Goal: Transaction & Acquisition: Purchase product/service

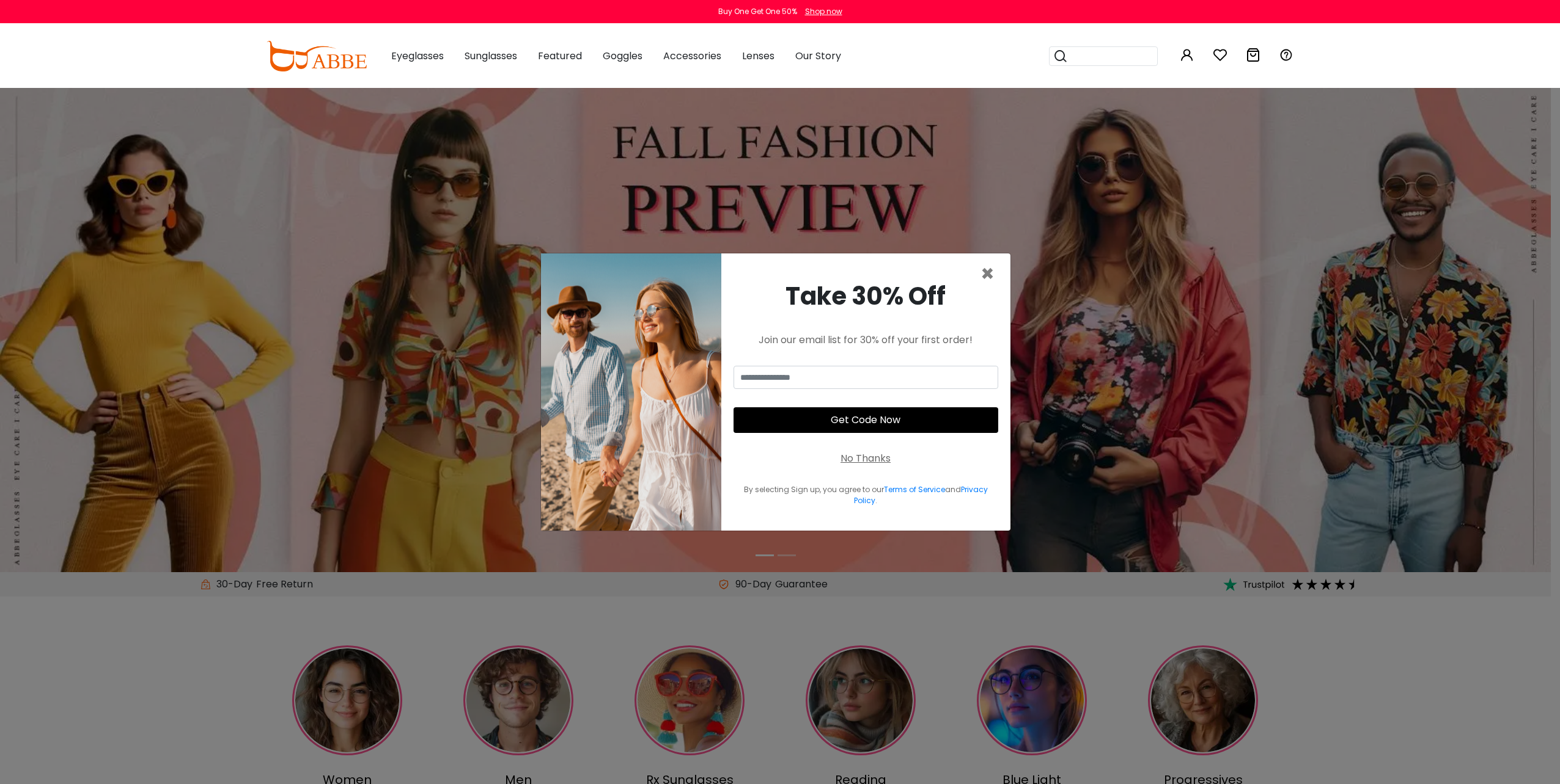
click at [1004, 271] on div "Take 30% Off Join our email list for 30% off your first order! Get Code Now No …" at bounding box center [866, 392] width 289 height 277
click at [988, 273] on span "×" at bounding box center [987, 274] width 14 height 31
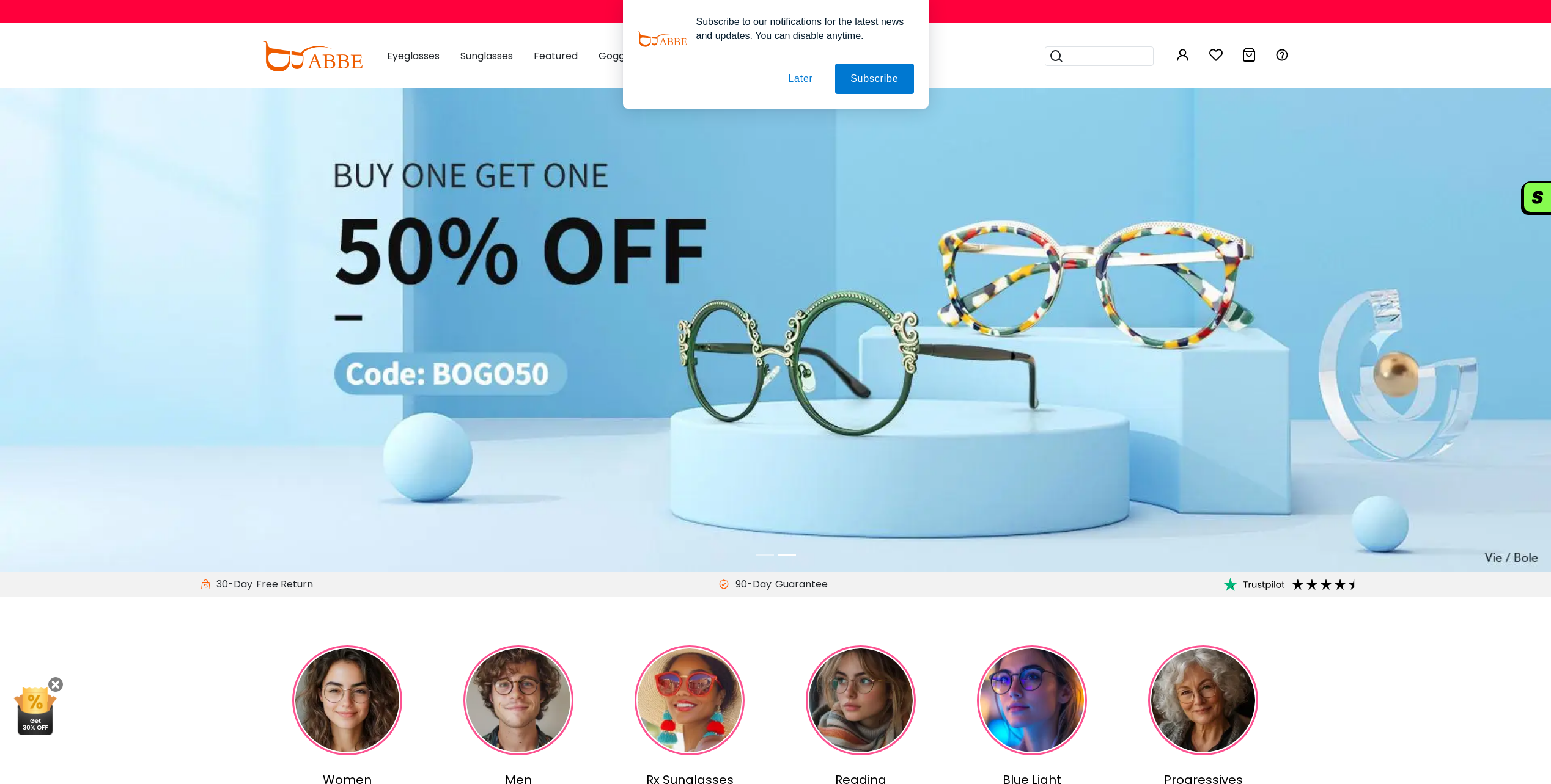
click at [767, 557] on li at bounding box center [764, 555] width 19 height 14
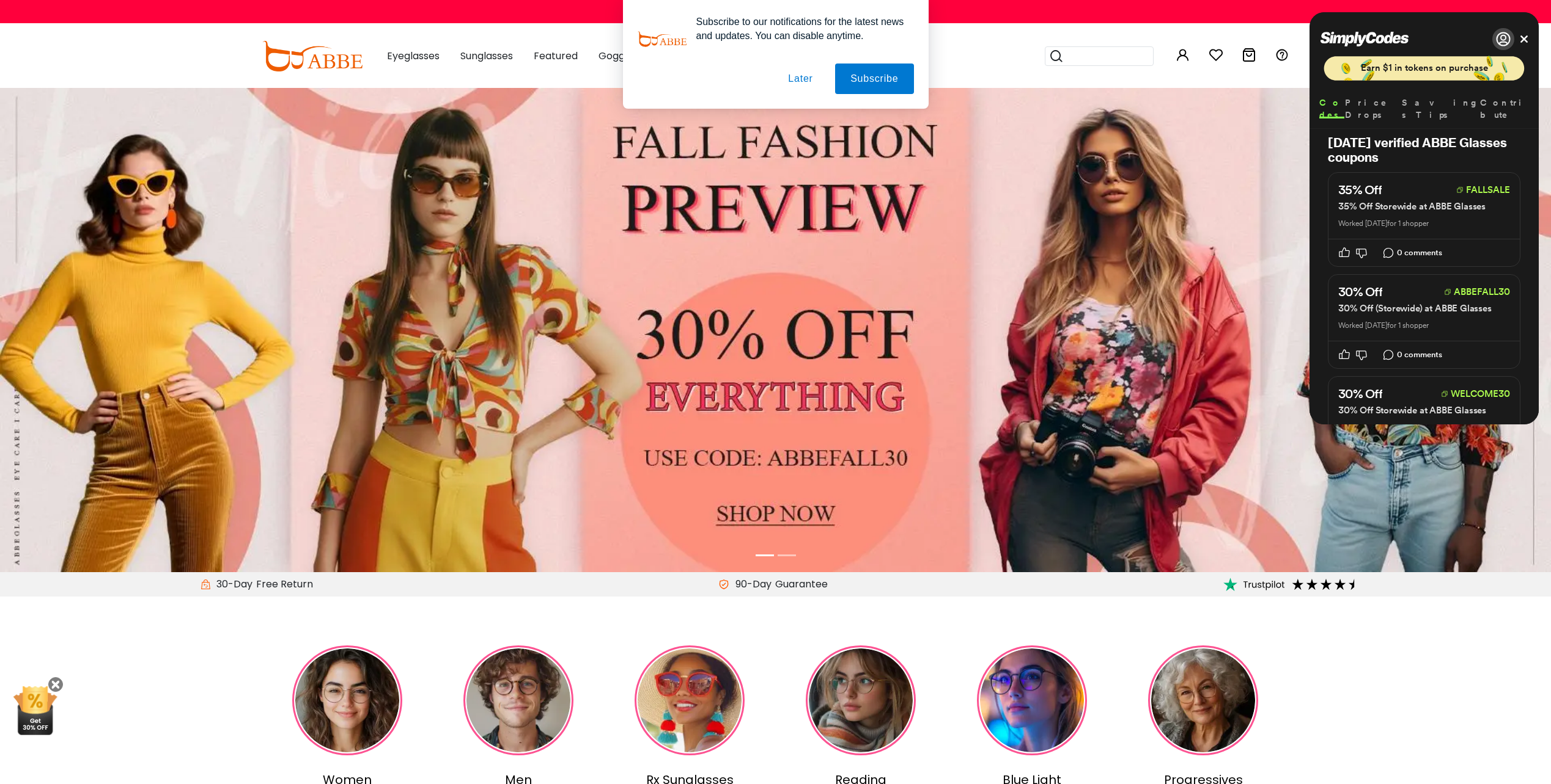
drag, startPoint x: 796, startPoint y: 75, endPoint x: 885, endPoint y: 95, distance: 91.2
click at [797, 75] on button "Later" at bounding box center [800, 79] width 55 height 31
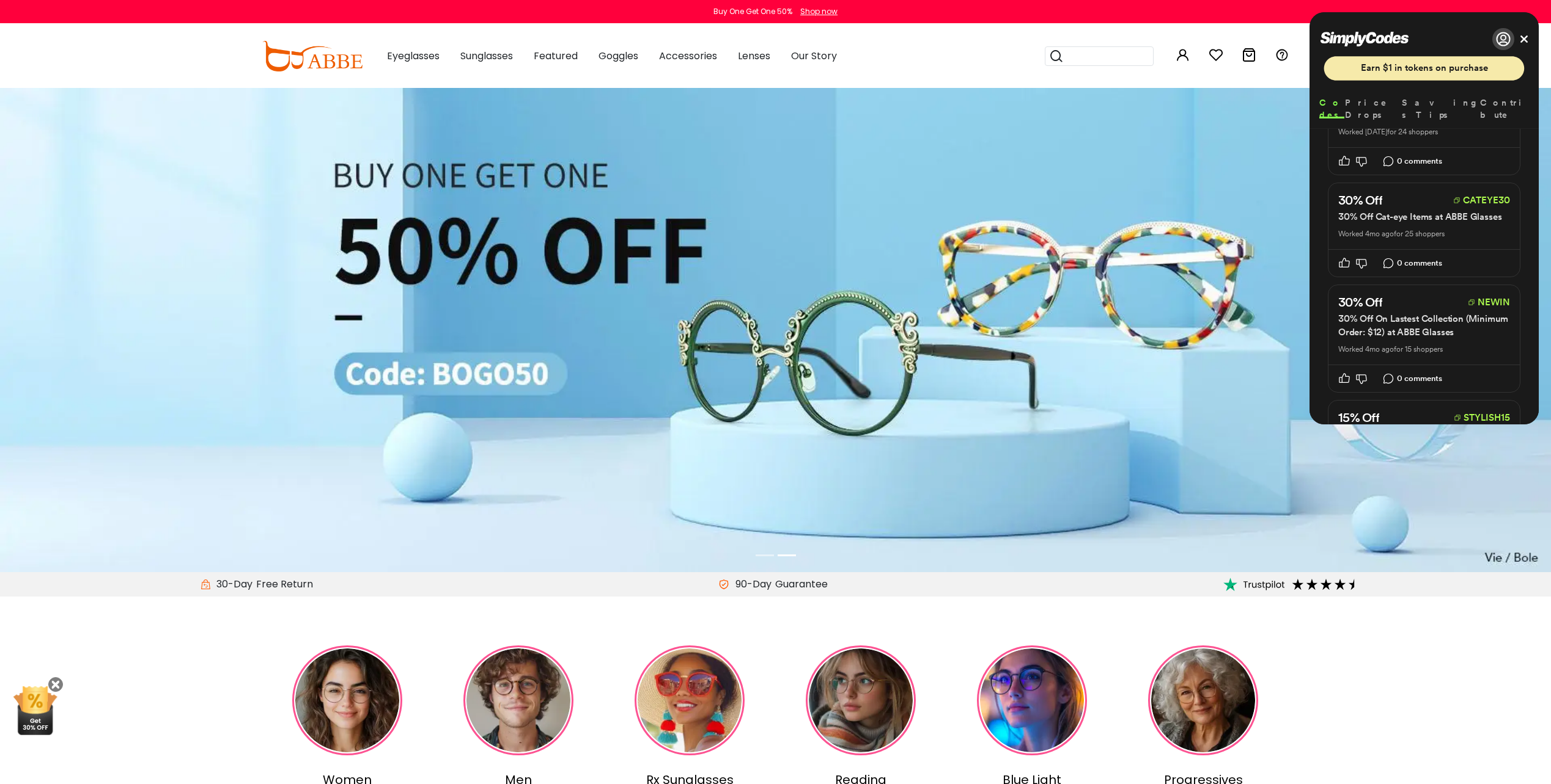
scroll to position [550, 0]
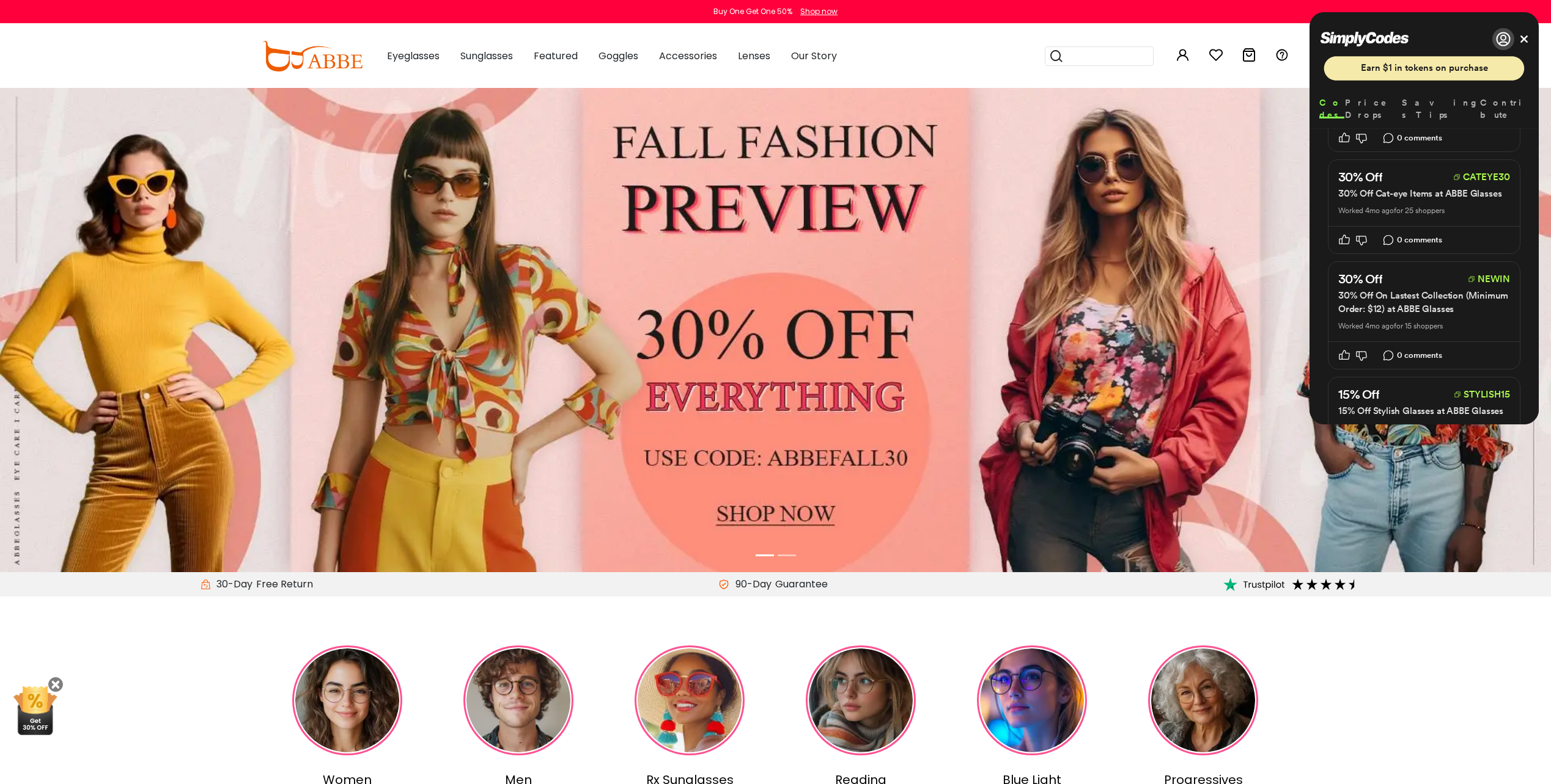
click at [1483, 176] on button "CATEYE30" at bounding box center [1481, 177] width 57 height 15
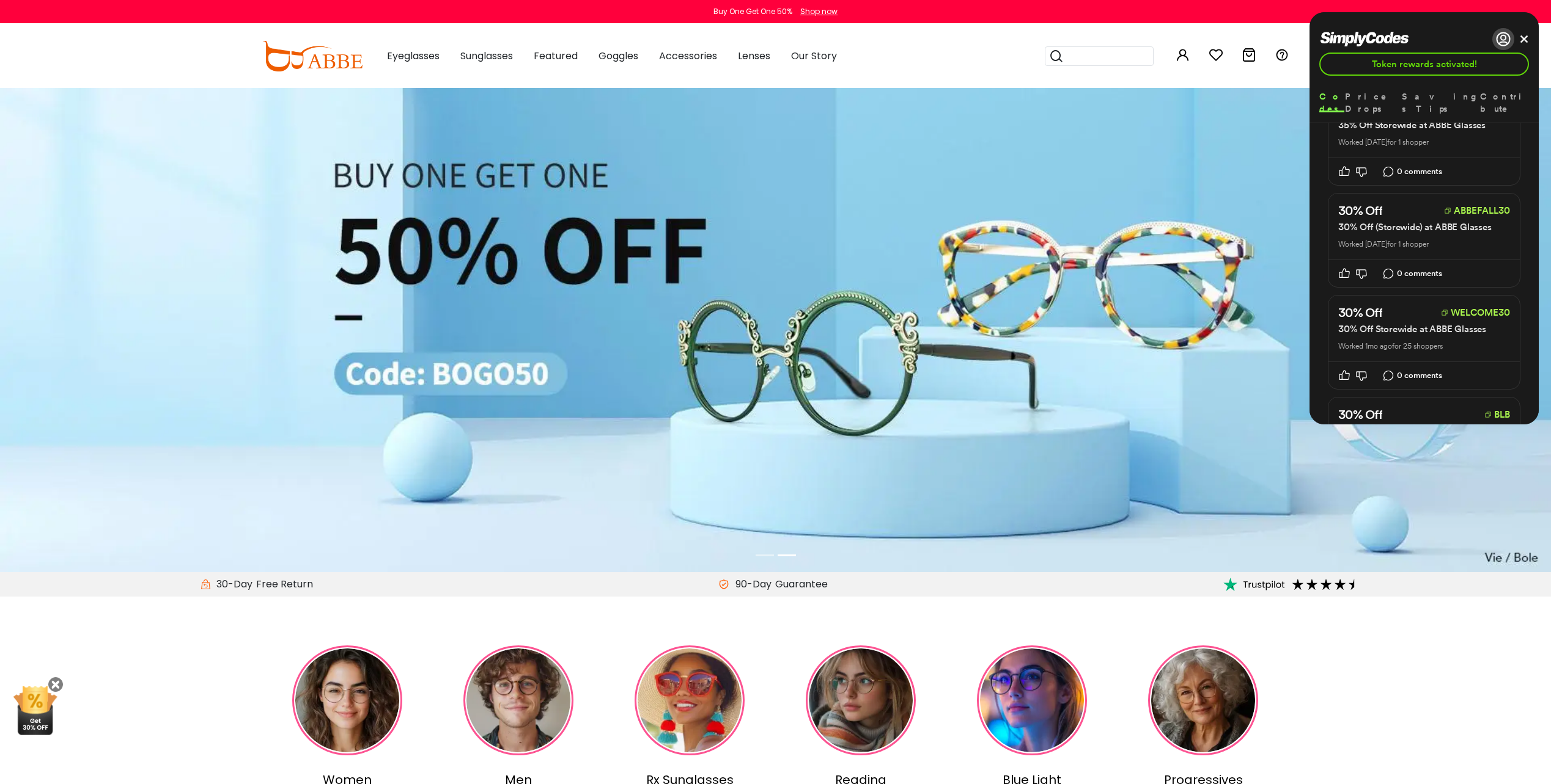
scroll to position [184, 0]
click at [1497, 205] on button "WELCOME30" at bounding box center [1475, 205] width 69 height 15
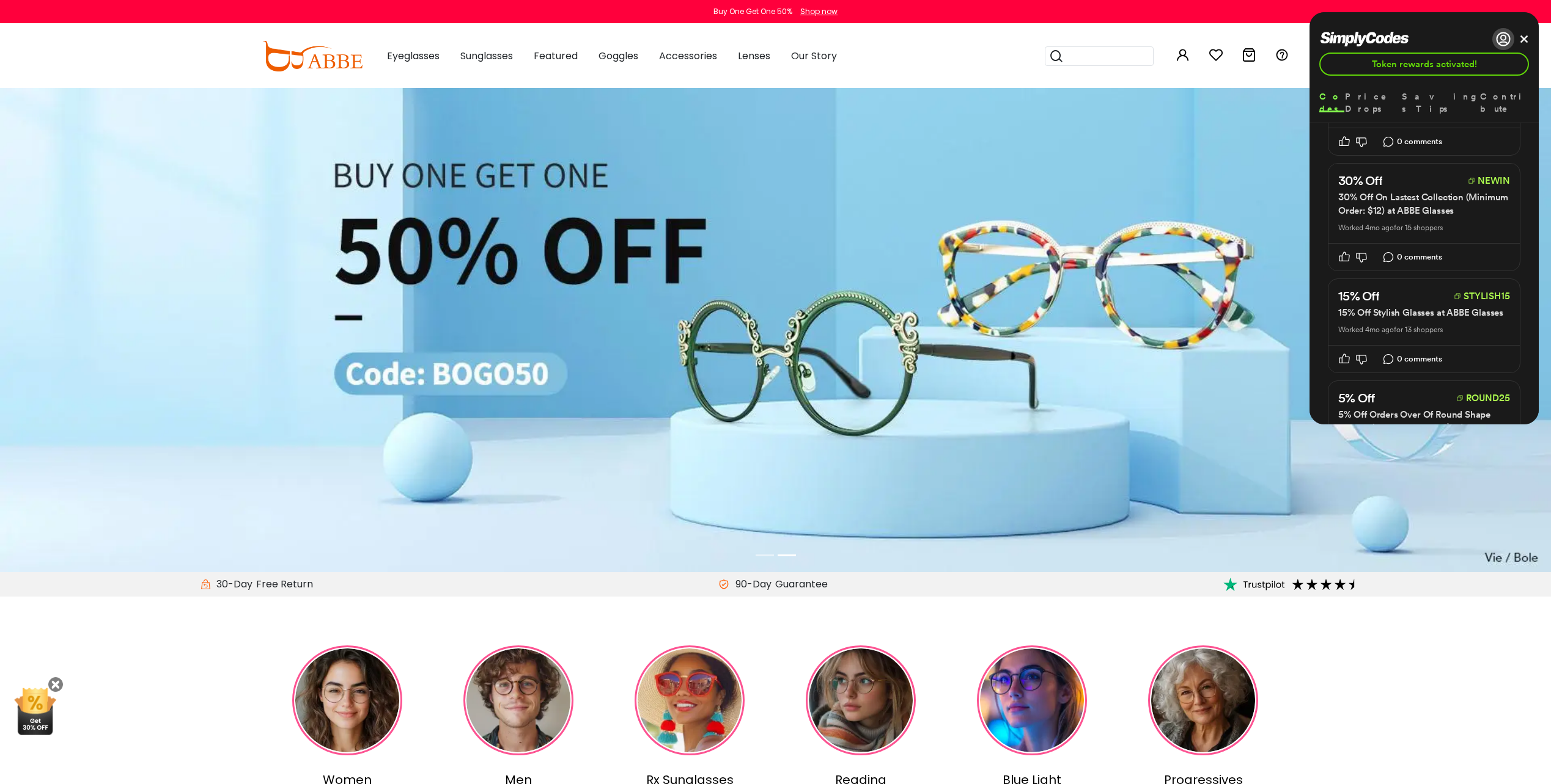
scroll to position [672, 0]
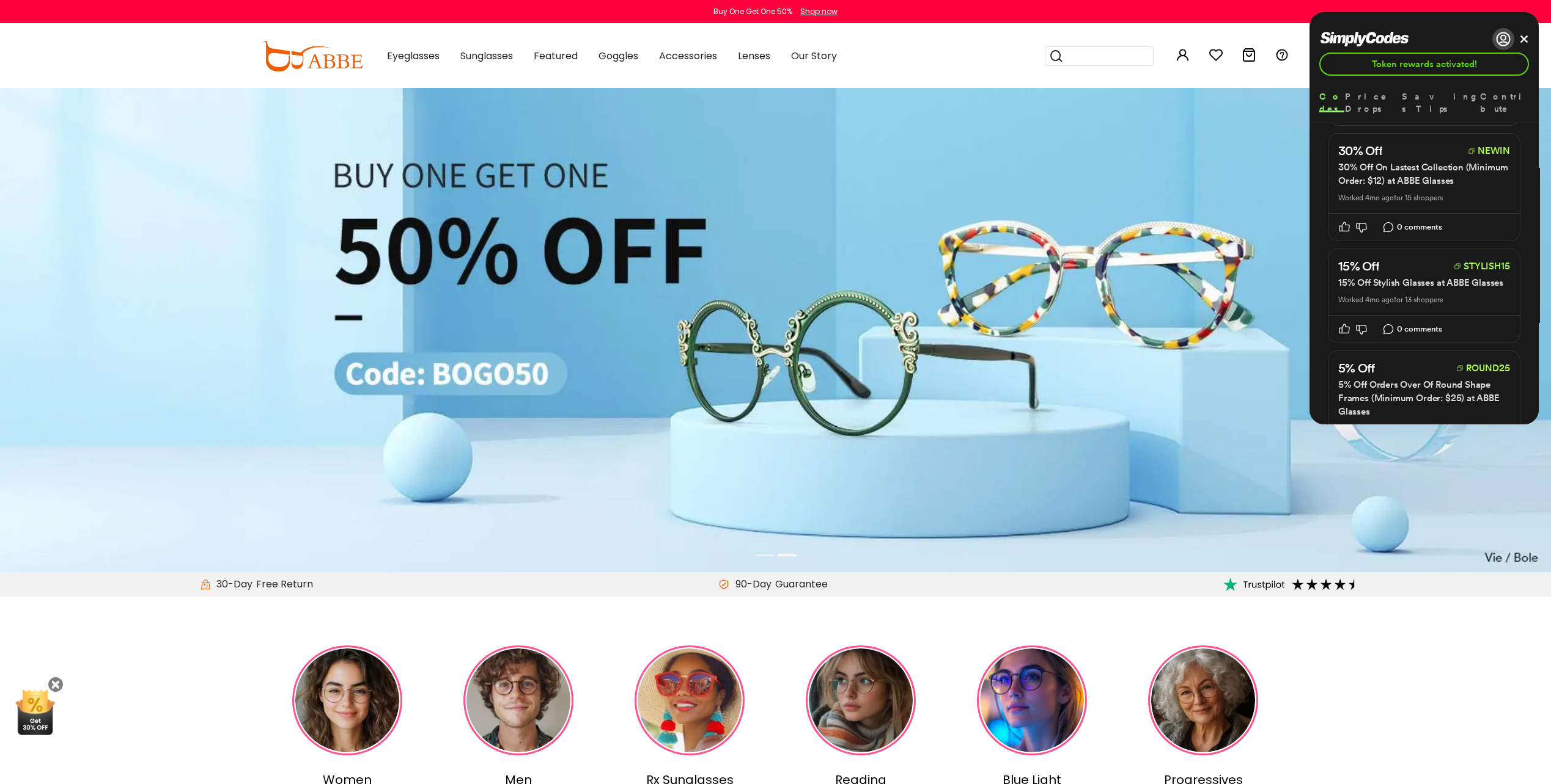
click at [1495, 269] on button "STYLISH15" at bounding box center [1481, 266] width 56 height 15
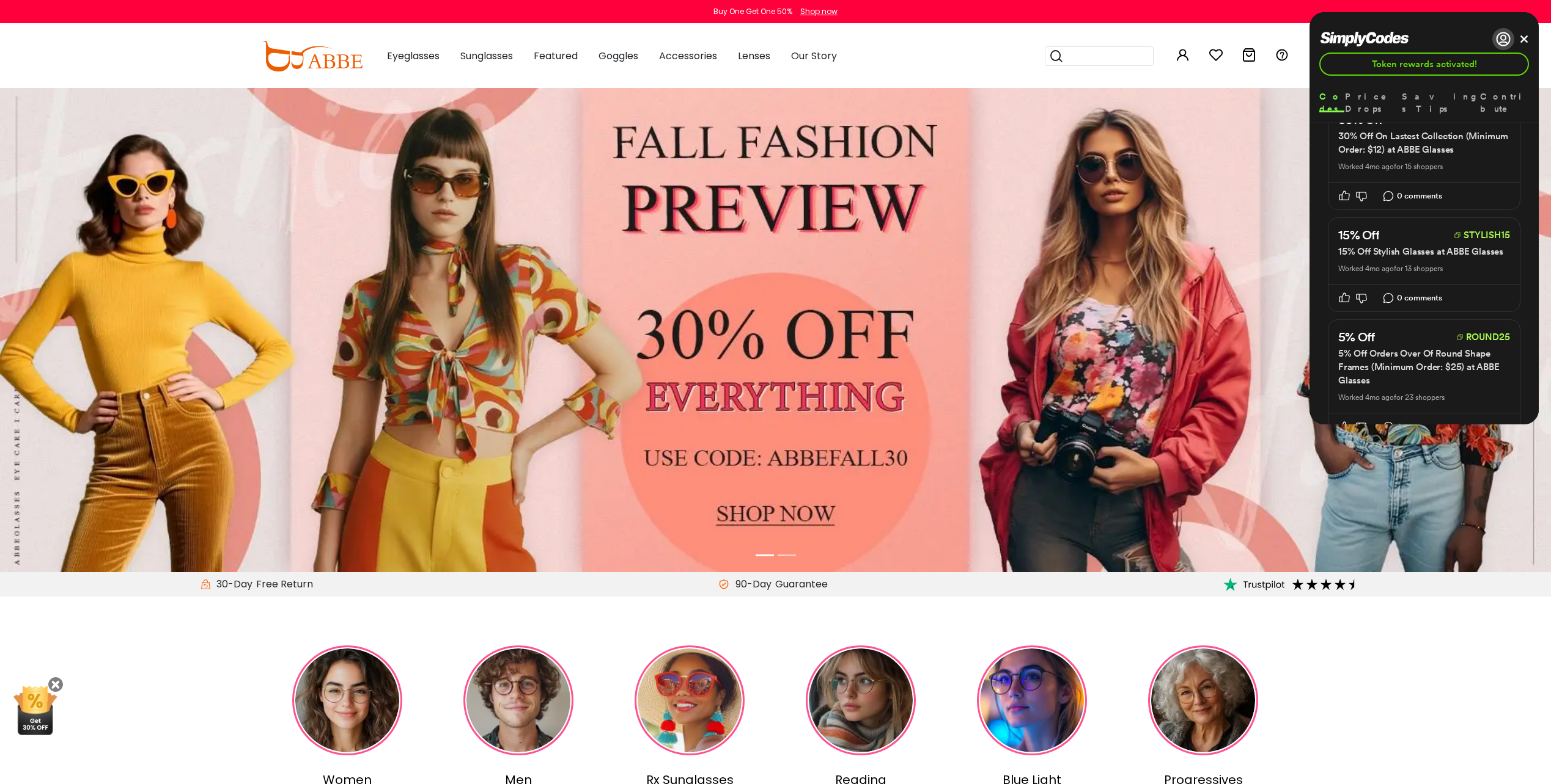
scroll to position [733, 0]
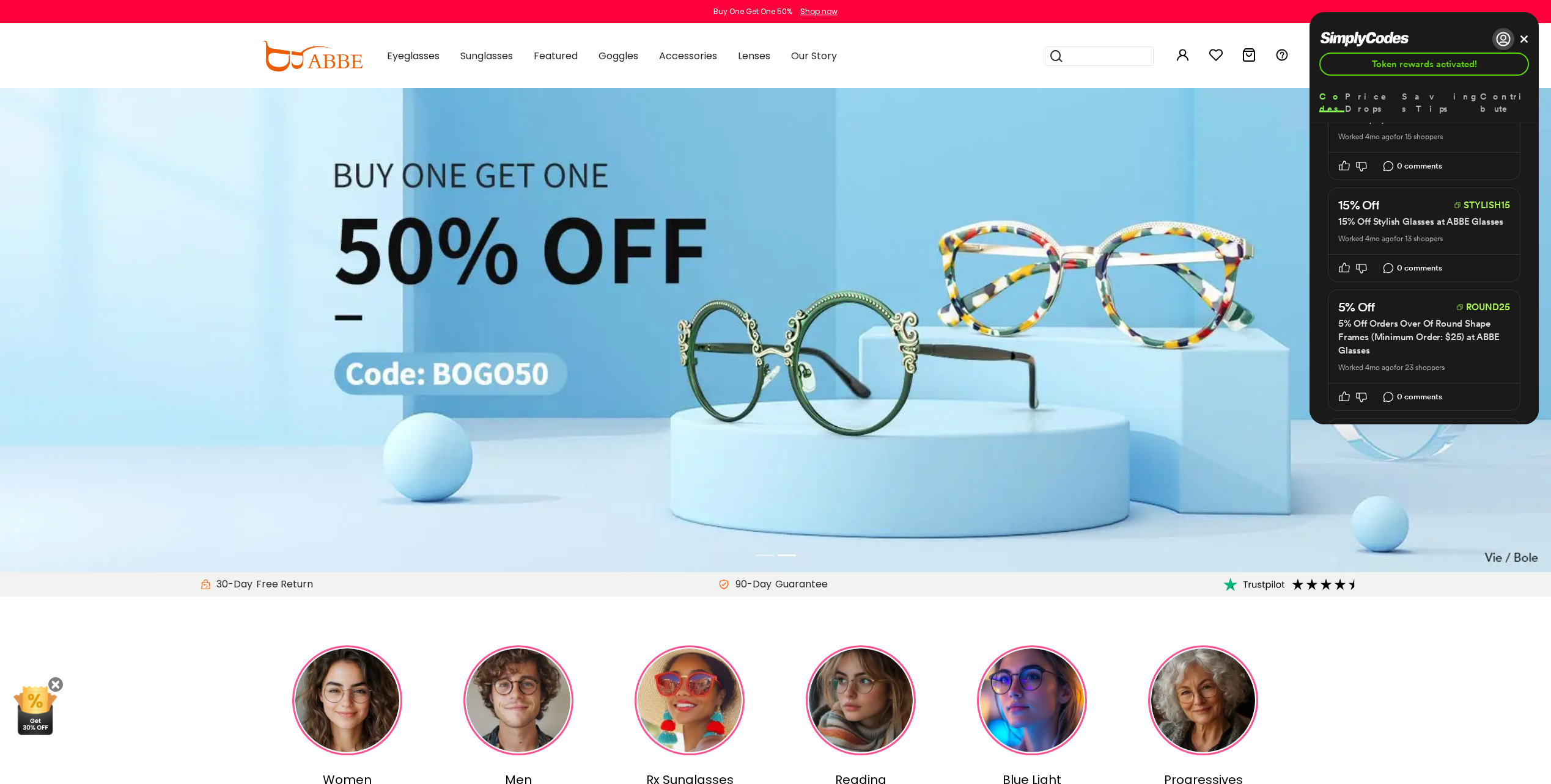
drag, startPoint x: 1505, startPoint y: 220, endPoint x: 1336, endPoint y: 214, distance: 169.1
click at [1336, 214] on header "15% off STYLISH15 15% Off Stylish Glasses at ABBE Glasses Worked 4mo ago for 13…" at bounding box center [1423, 221] width 191 height 66
